Goal: Find specific page/section: Find specific page/section

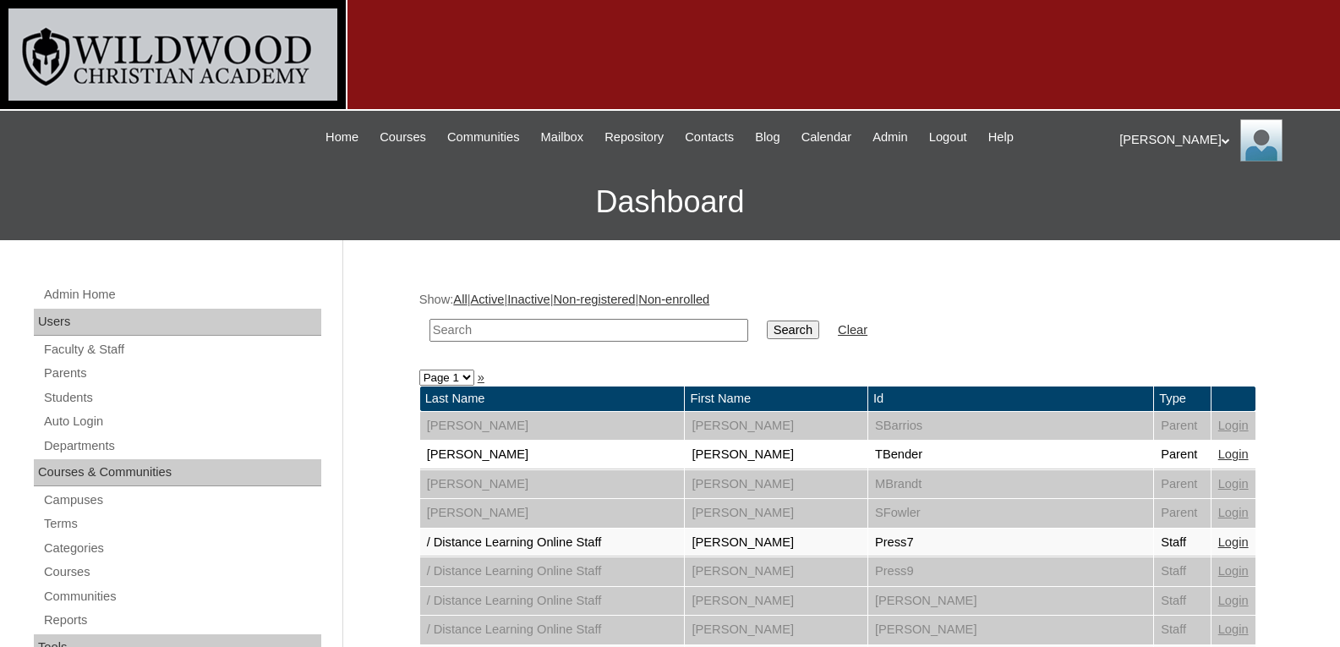
click at [477, 330] on input "text" at bounding box center [589, 330] width 319 height 23
type input "gol"
click at [767, 320] on input "Search" at bounding box center [793, 329] width 52 height 19
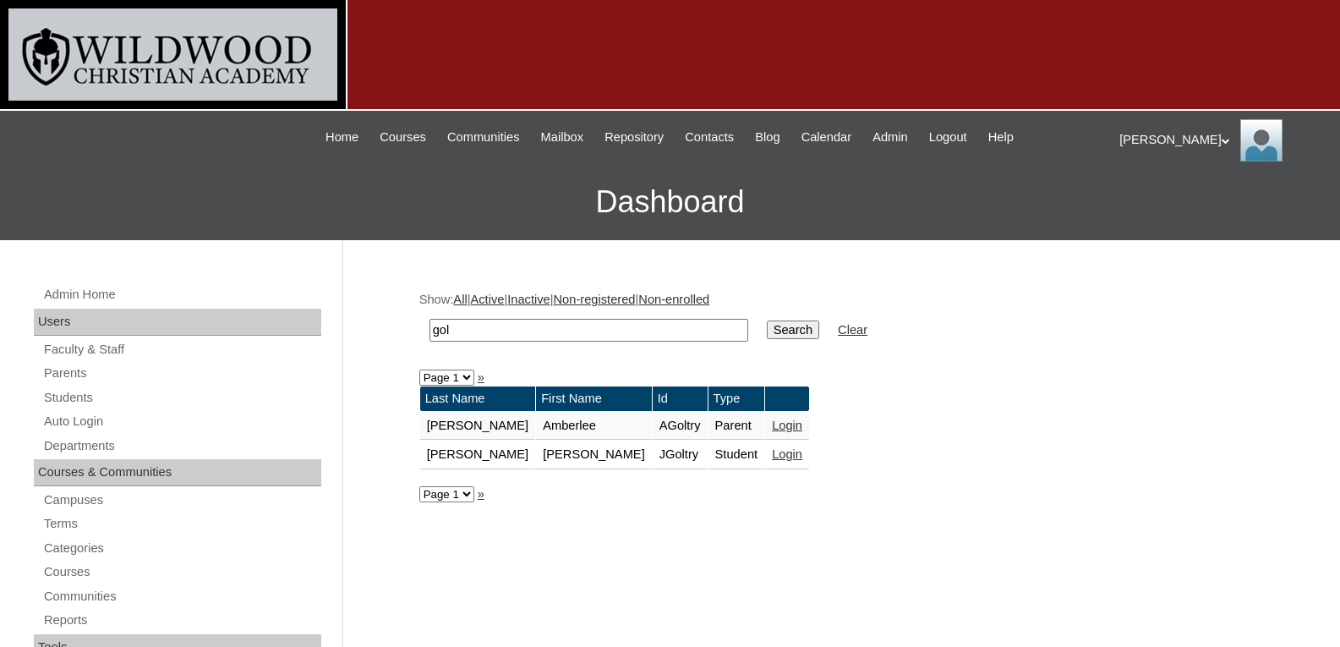
click at [772, 428] on link "Login" at bounding box center [787, 426] width 30 height 14
